Goal: Task Accomplishment & Management: Complete application form

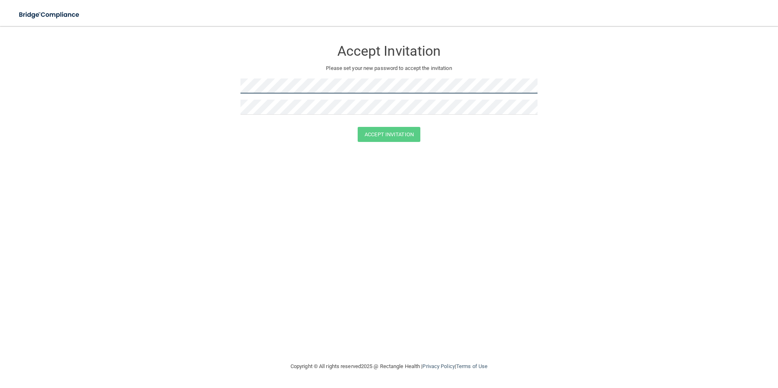
click at [229, 84] on form "Accept Invitation Please set your new password to accept the invitation Accept …" at bounding box center [388, 93] width 745 height 118
click at [158, 78] on form "Accept Invitation Please set your new password to accept the invitation Accept …" at bounding box center [388, 93] width 745 height 118
click at [240, 110] on form "Accept Invitation Please set your new password to accept the invitation Accept …" at bounding box center [388, 93] width 745 height 118
click at [387, 131] on button "Accept Invitation" at bounding box center [389, 134] width 63 height 15
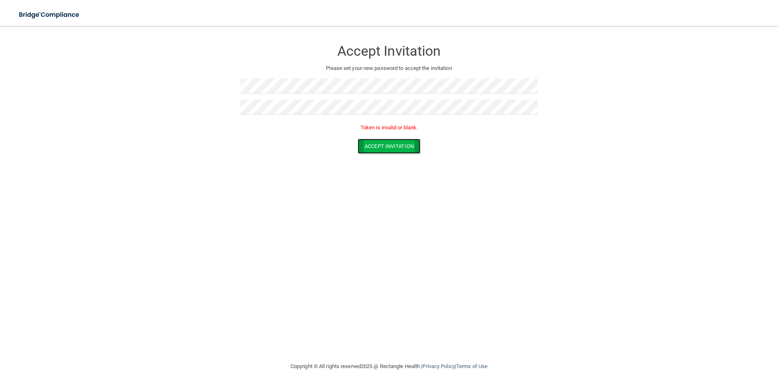
click at [389, 145] on button "Accept Invitation" at bounding box center [389, 146] width 63 height 15
click at [213, 89] on form "Accept Invitation Please set your new password to accept the invitation Token i…" at bounding box center [388, 98] width 745 height 129
click at [192, 106] on form "Accept Invitation Please set your new password to accept the invitation Token i…" at bounding box center [388, 98] width 745 height 129
click at [406, 144] on button "Accept Invitation" at bounding box center [389, 146] width 63 height 15
click at [407, 147] on button "Accept Invitation" at bounding box center [389, 146] width 63 height 15
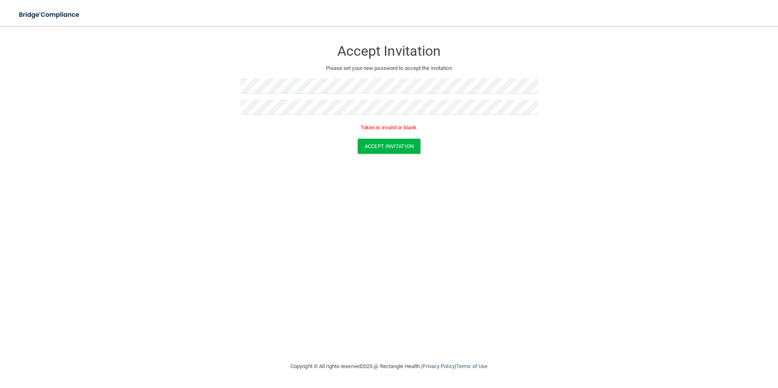
click at [603, 84] on form "Accept Invitation Please set your new password to accept the invitation Token i…" at bounding box center [388, 98] width 745 height 129
